Goal: Navigation & Orientation: Find specific page/section

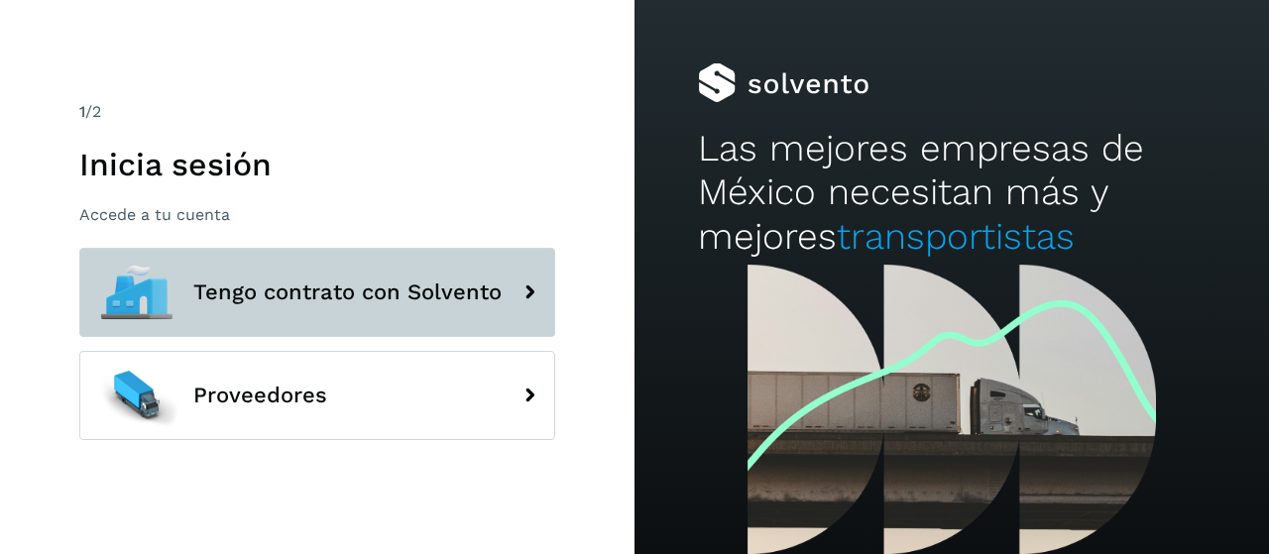
click at [409, 302] on span "Tengo contrato con Solvento" at bounding box center [347, 293] width 308 height 24
click at [388, 291] on span "Tengo contrato con Solvento" at bounding box center [347, 293] width 308 height 24
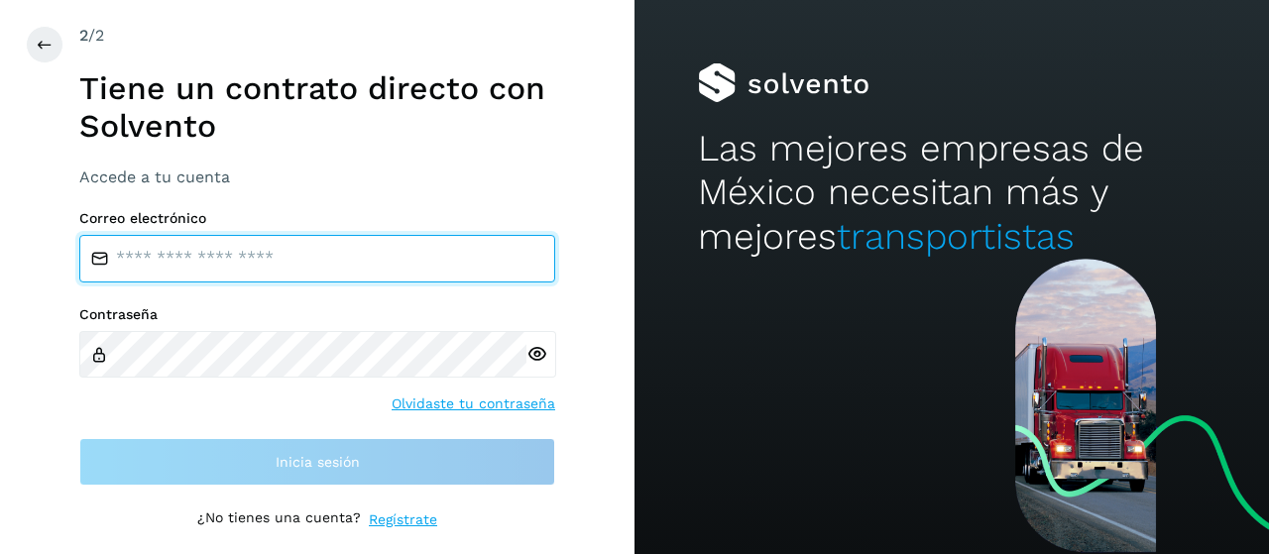
click at [250, 259] on input "email" at bounding box center [317, 259] width 476 height 48
type input "**********"
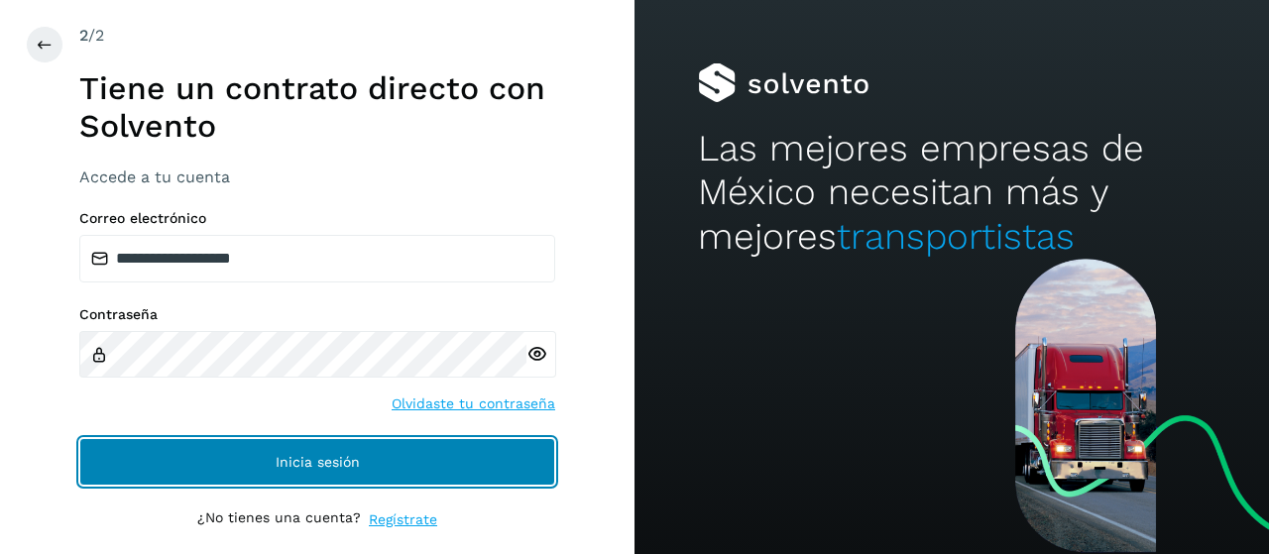
click at [395, 460] on button "Inicia sesión" at bounding box center [317, 462] width 476 height 48
click at [316, 451] on button "Inicia sesión" at bounding box center [317, 462] width 476 height 48
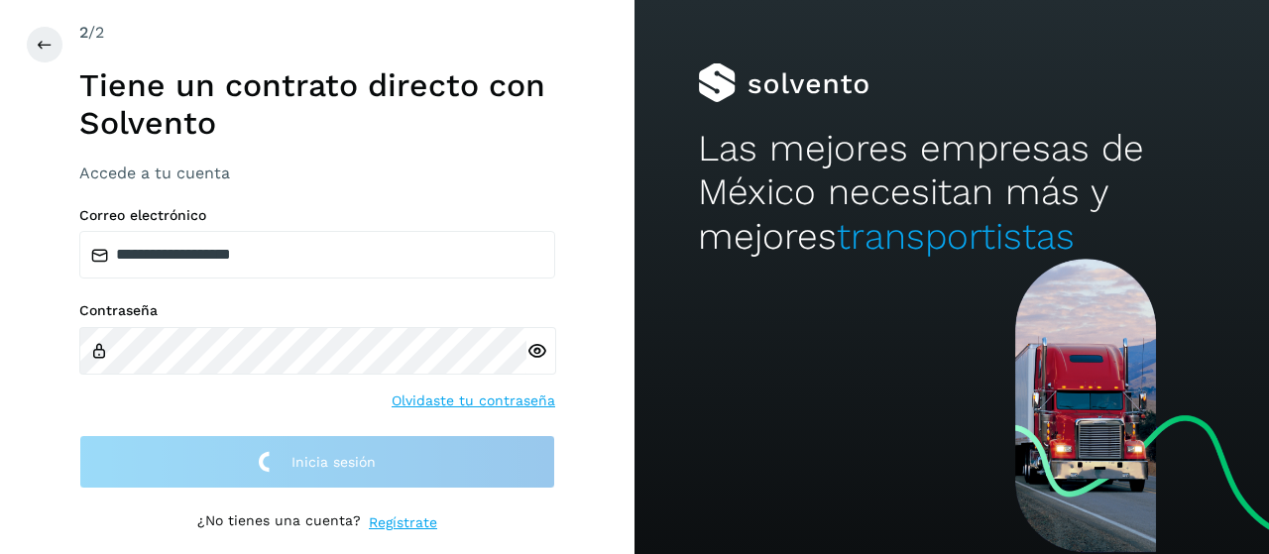
click at [460, 400] on link "Olvidaste tu contraseña" at bounding box center [474, 401] width 164 height 21
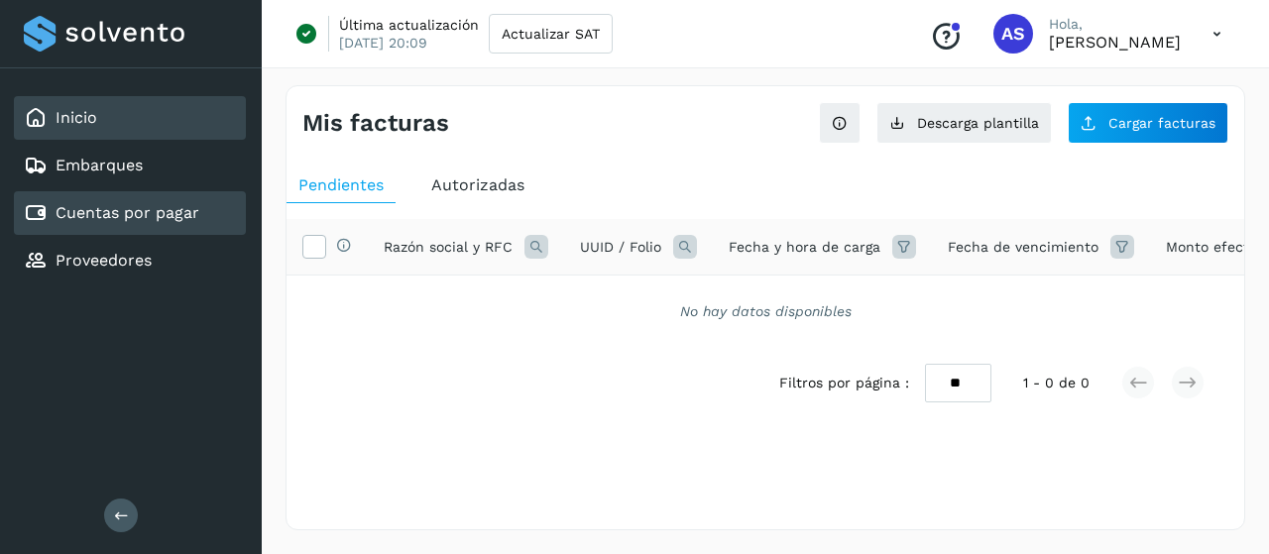
click at [89, 118] on link "Inicio" at bounding box center [77, 117] width 42 height 19
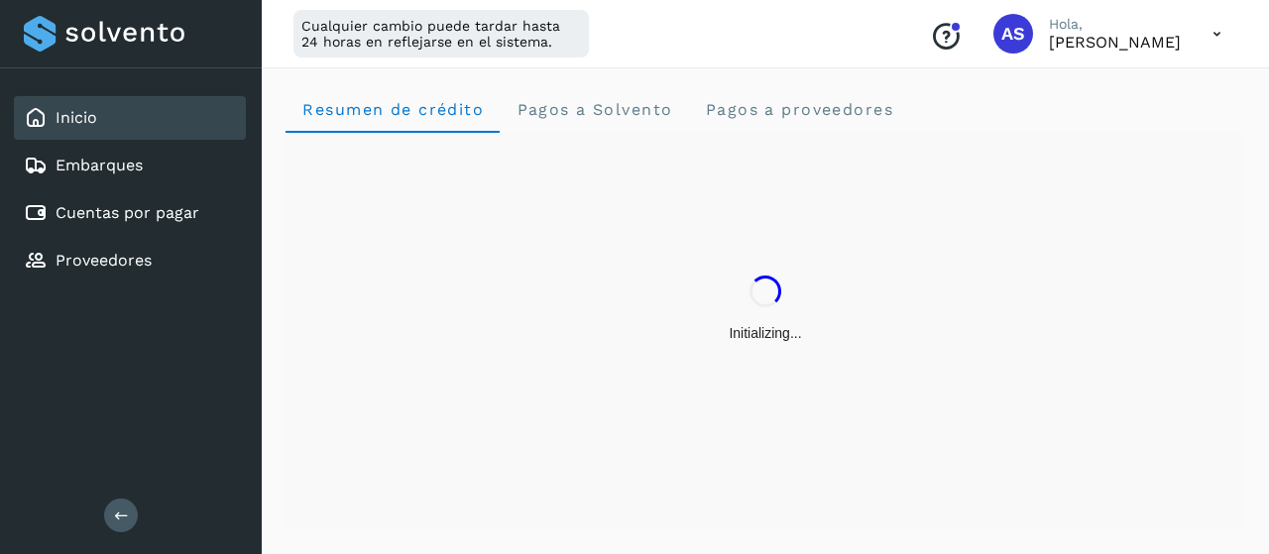
click at [89, 118] on link "Inicio" at bounding box center [77, 117] width 42 height 19
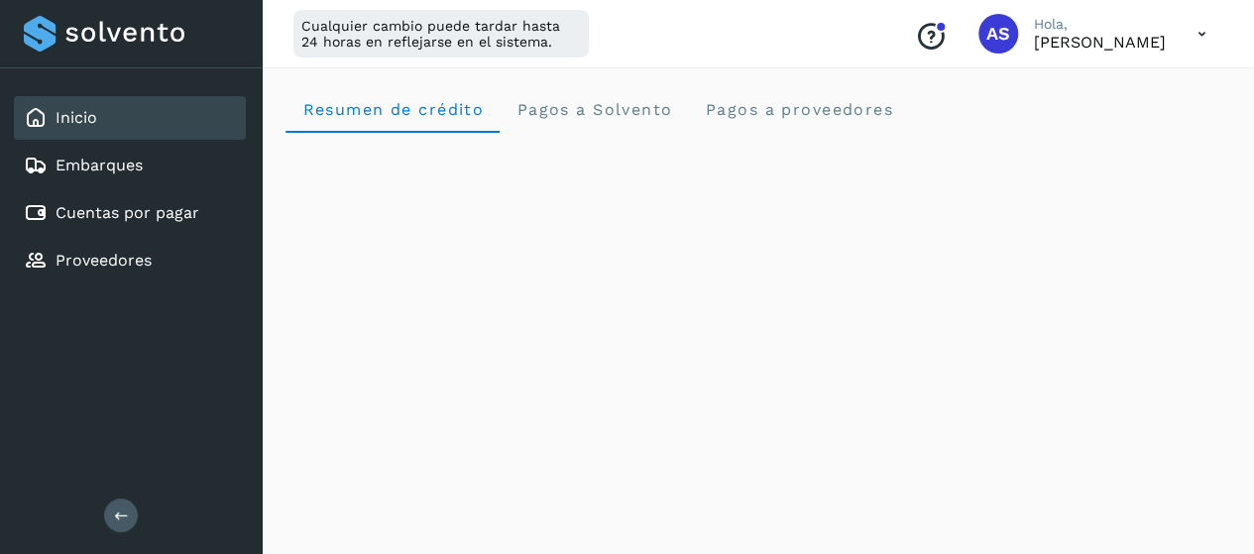
click at [1208, 36] on icon at bounding box center [1202, 34] width 41 height 41
click at [945, 68] on div at bounding box center [627, 277] width 1254 height 554
click at [119, 160] on link "Embarques" at bounding box center [99, 165] width 87 height 19
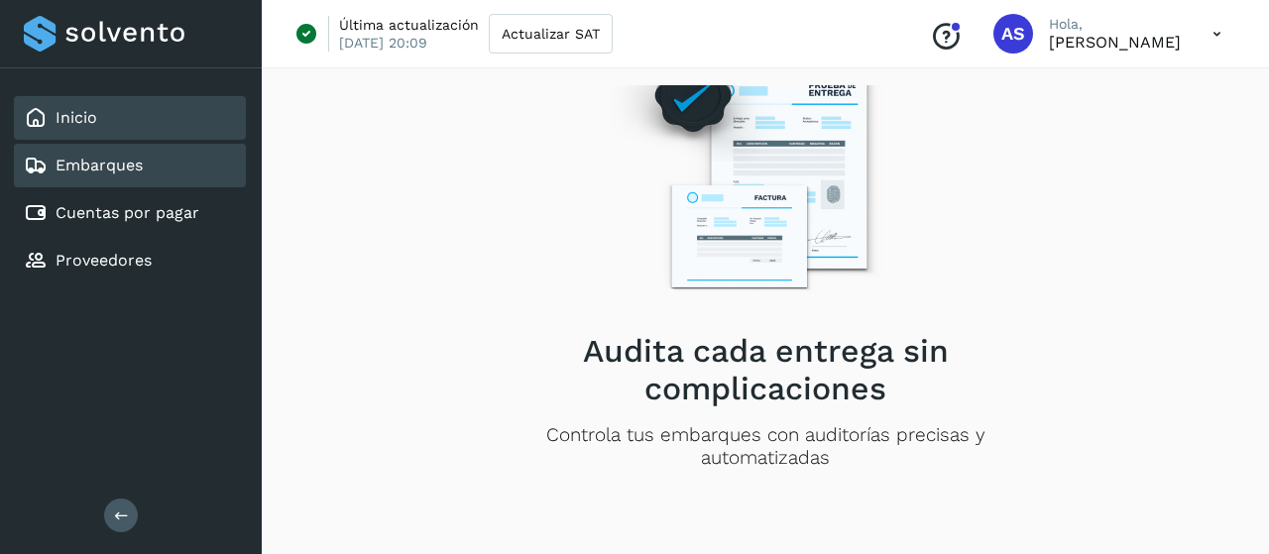
click at [119, 134] on div "Inicio" at bounding box center [130, 118] width 232 height 44
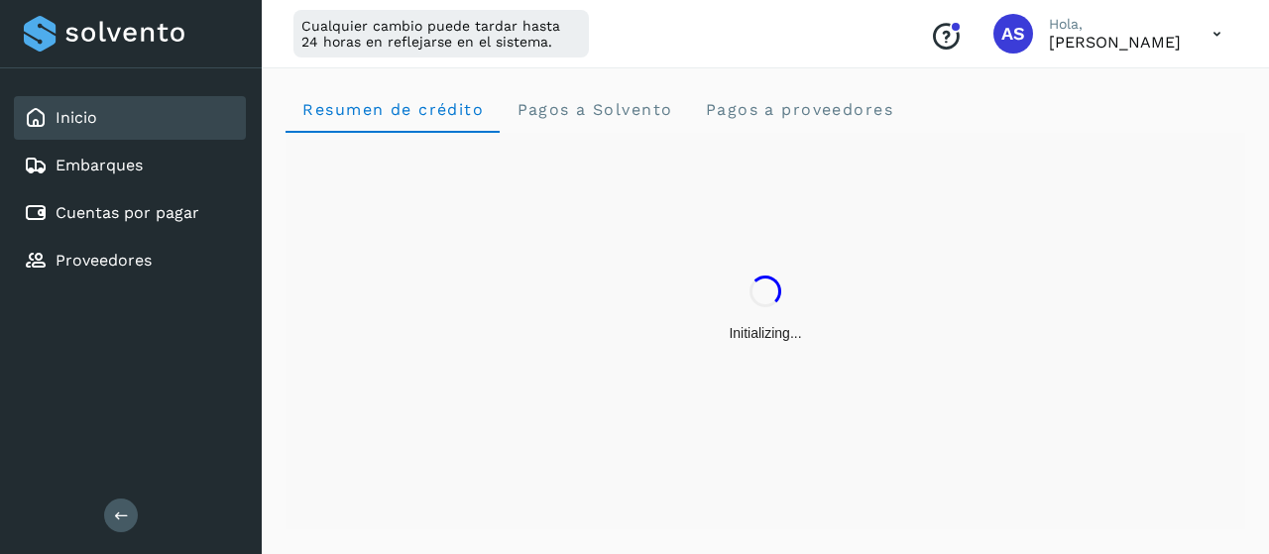
click at [1210, 27] on icon at bounding box center [1217, 34] width 41 height 41
click at [1114, 93] on div "Documentación" at bounding box center [1118, 89] width 236 height 38
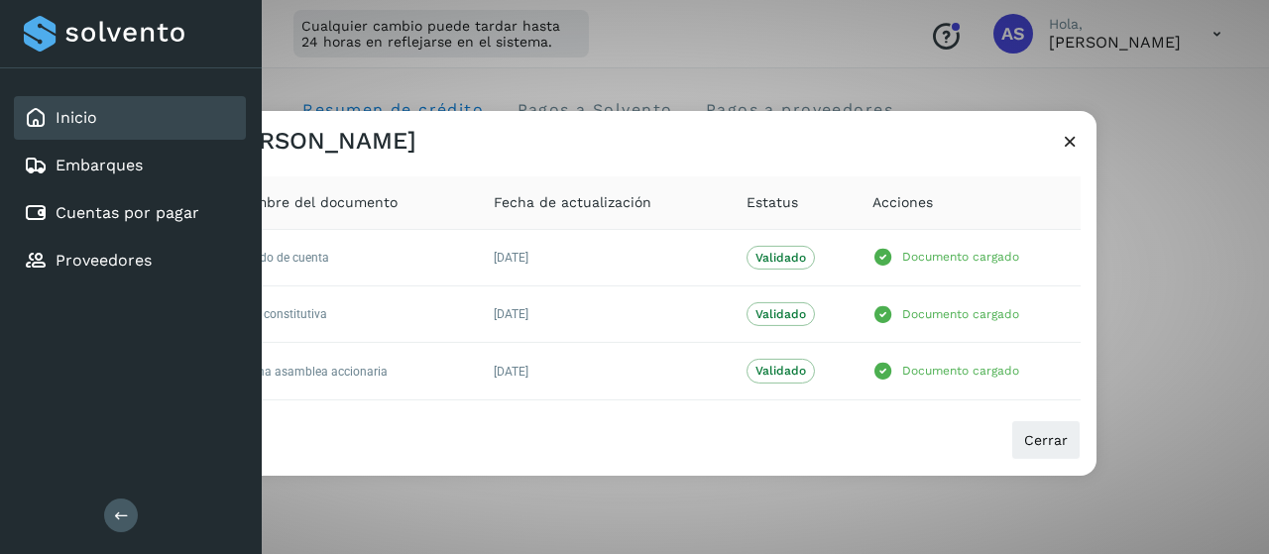
click at [1076, 139] on icon at bounding box center [1070, 140] width 21 height 21
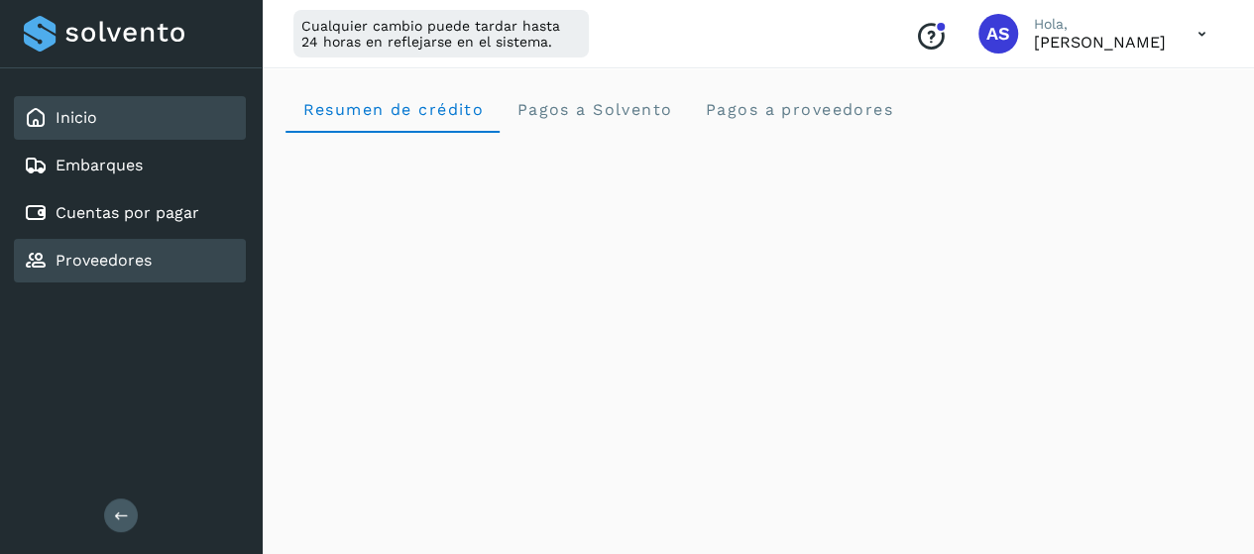
click at [129, 242] on div "Proveedores" at bounding box center [130, 261] width 232 height 44
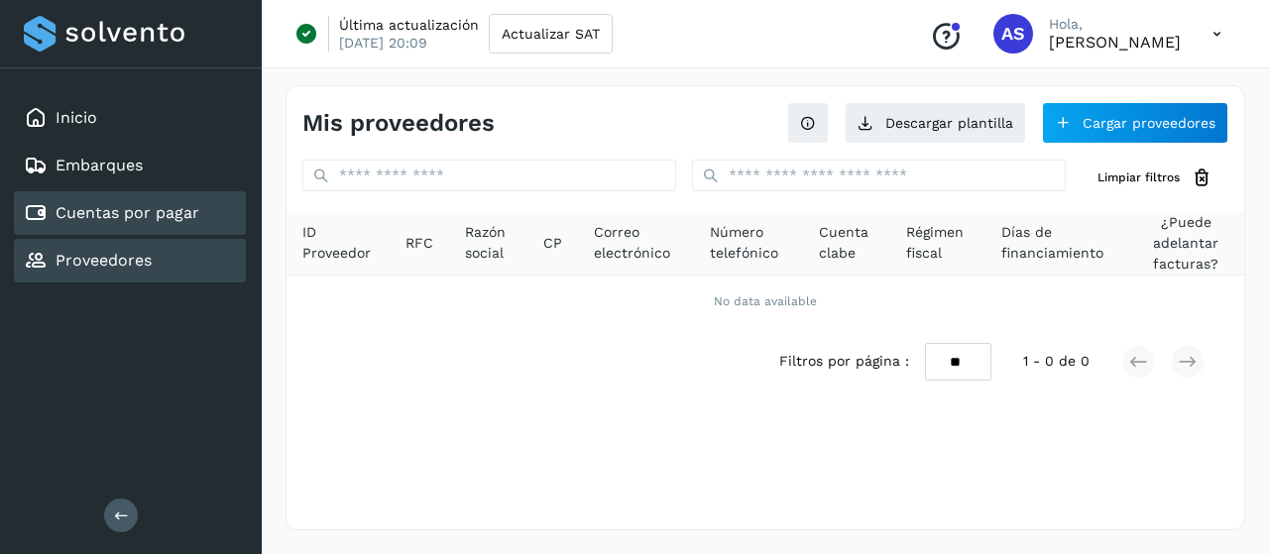
click at [176, 215] on link "Cuentas por pagar" at bounding box center [128, 212] width 144 height 19
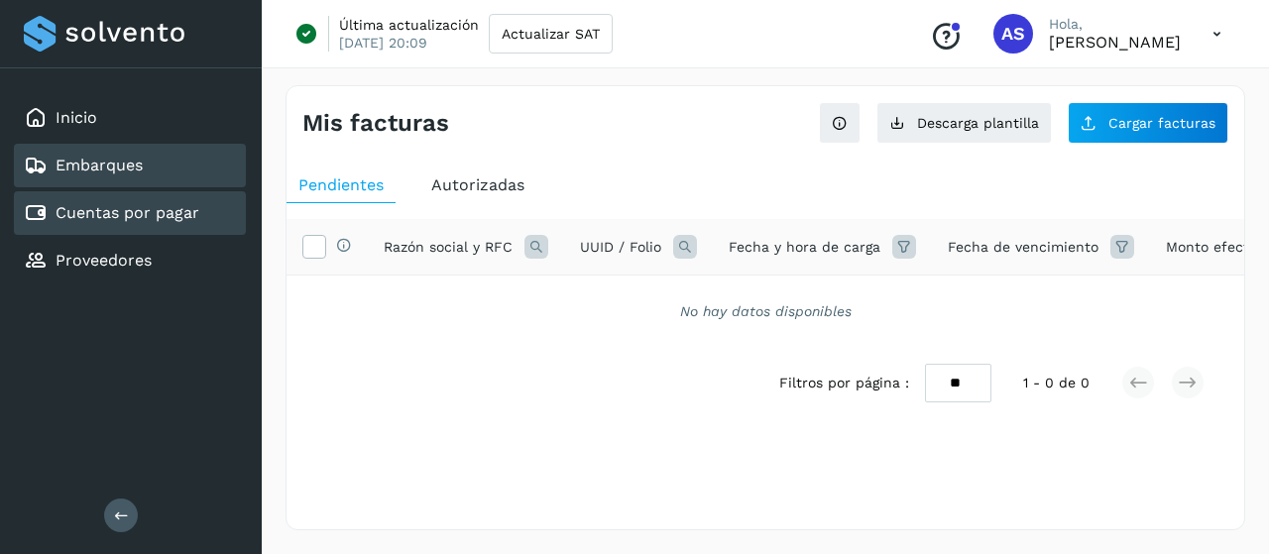
click at [158, 172] on div "Embarques" at bounding box center [130, 166] width 232 height 44
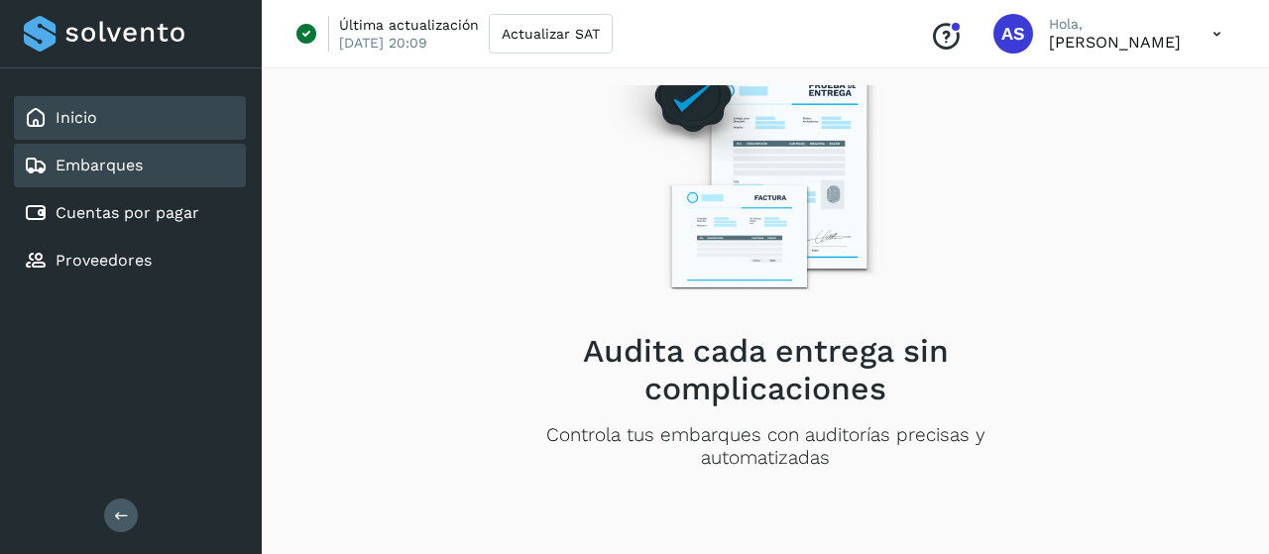
click at [110, 117] on div "Inicio" at bounding box center [130, 118] width 232 height 44
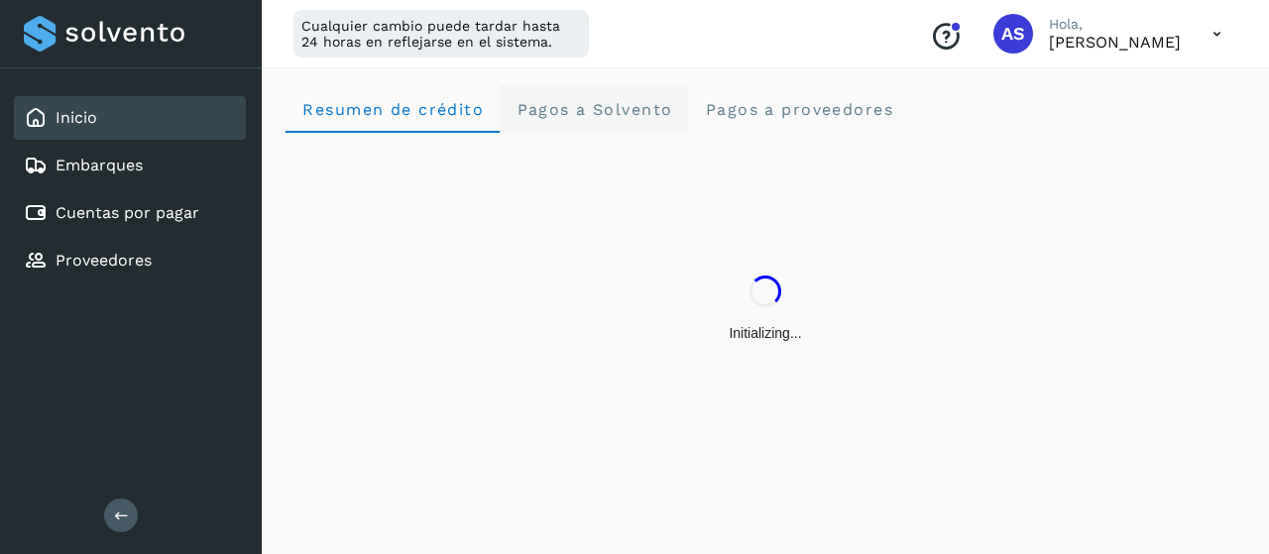
click at [605, 100] on span "Pagos a Solvento" at bounding box center [594, 109] width 157 height 19
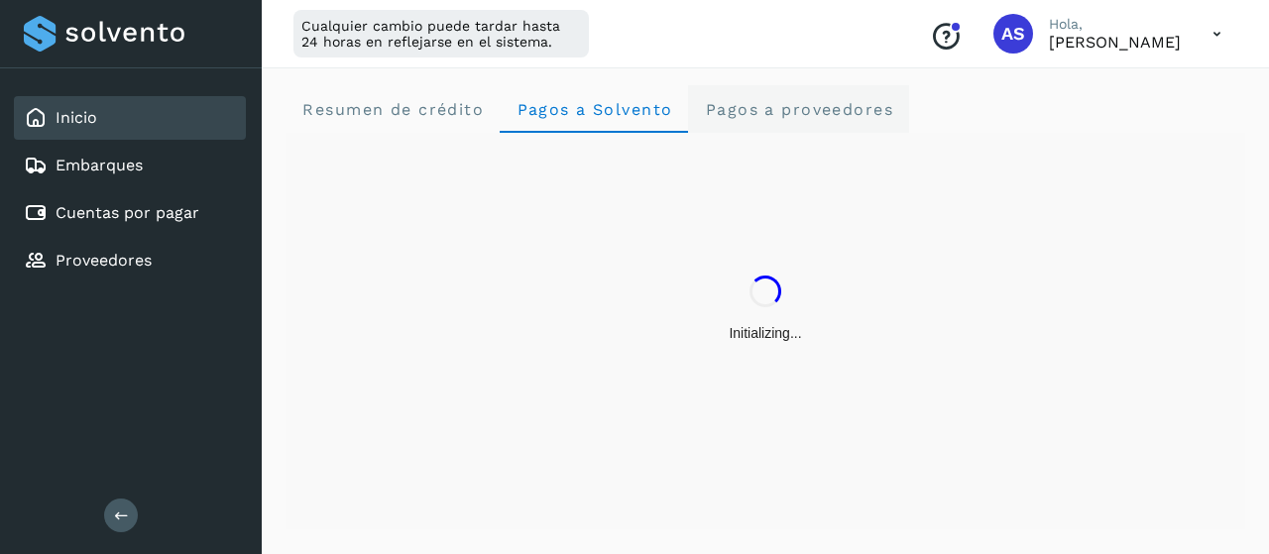
click at [848, 101] on span "Pagos a proveedores" at bounding box center [798, 109] width 189 height 19
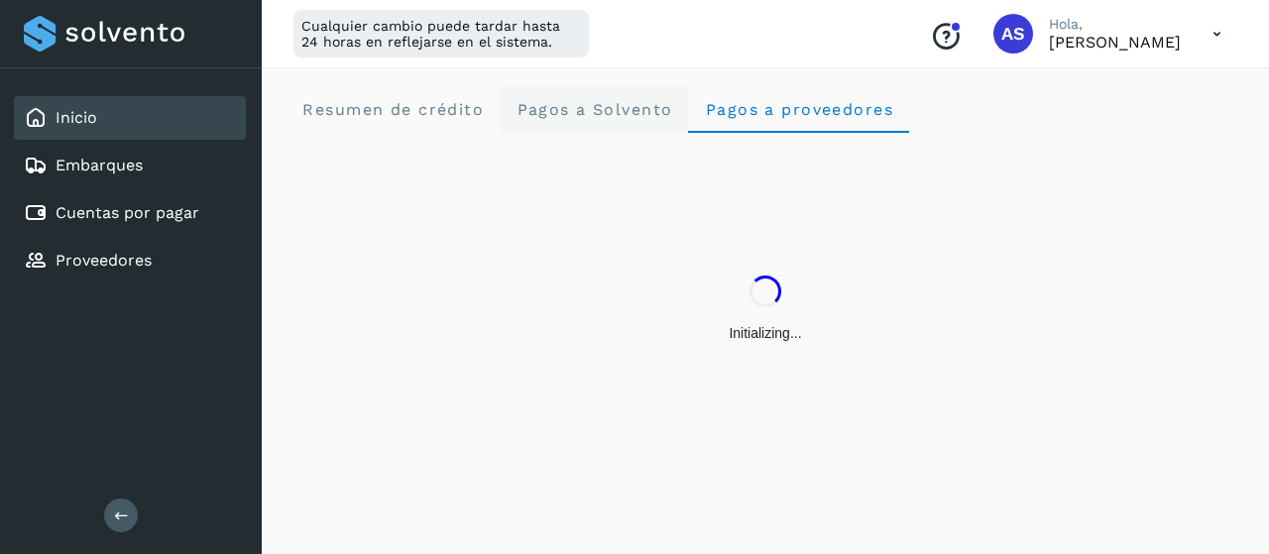
click at [654, 110] on span "Pagos a Solvento" at bounding box center [594, 109] width 157 height 19
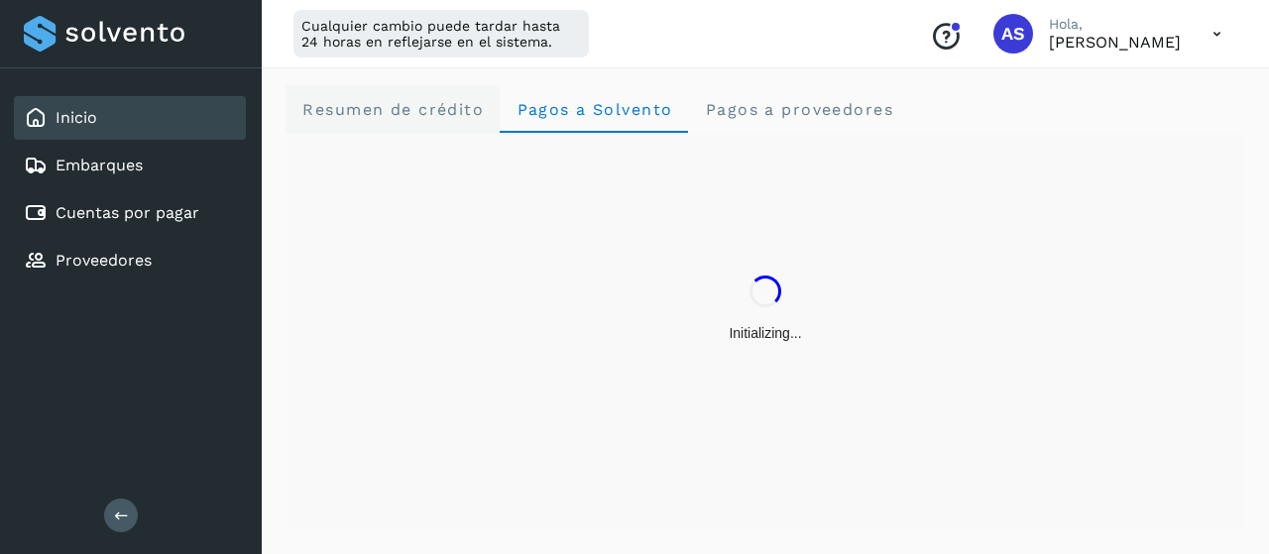
click at [353, 105] on span "Resumen de crédito" at bounding box center [392, 109] width 182 height 19
